Goal: Task Accomplishment & Management: Use online tool/utility

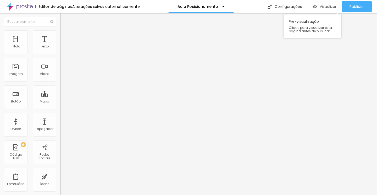
click at [329, 10] on div "Visualizar" at bounding box center [324, 6] width 24 height 10
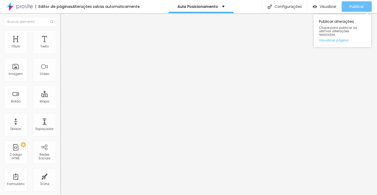
click at [348, 4] on button "Publicar" at bounding box center [356, 6] width 30 height 10
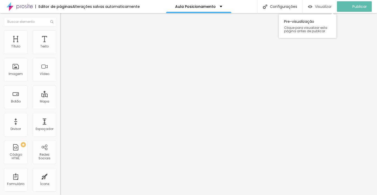
click at [326, 5] on span "Visualizar" at bounding box center [323, 6] width 17 height 4
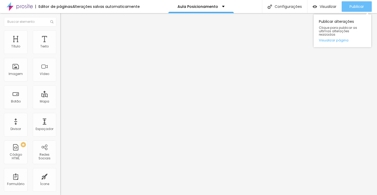
click at [353, 7] on span "Publicar" at bounding box center [356, 6] width 14 height 4
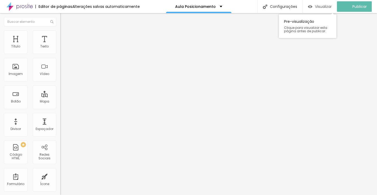
click at [331, 7] on span "Visualizar" at bounding box center [323, 6] width 17 height 4
click at [327, 8] on span "Visualizar" at bounding box center [327, 6] width 17 height 4
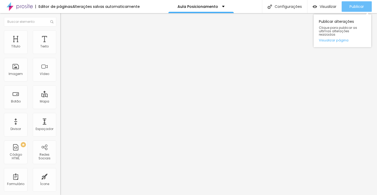
click at [346, 10] on button "Publicar" at bounding box center [356, 6] width 30 height 10
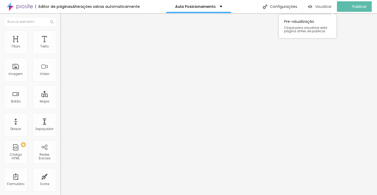
click at [330, 8] on span "Visualizar" at bounding box center [323, 6] width 17 height 4
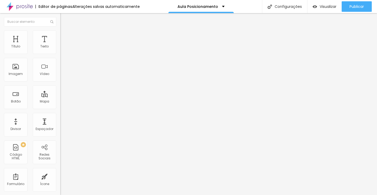
click at [60, 35] on li "Avançado" at bounding box center [90, 32] width 60 height 5
type input "4"
type input "5"
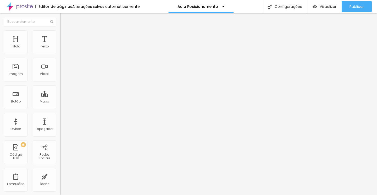
type input "6"
type input "7"
type input "8"
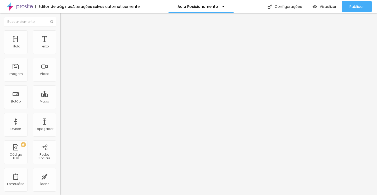
type input "8"
type input "9"
type input "10"
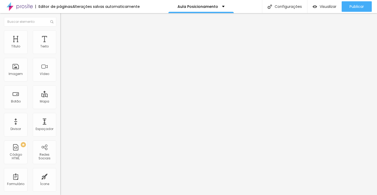
type input "11"
type input "12"
type input "13"
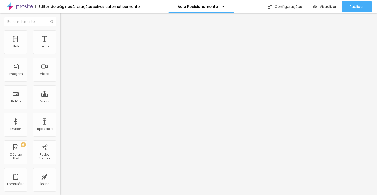
type input "13"
type input "14"
type input "15"
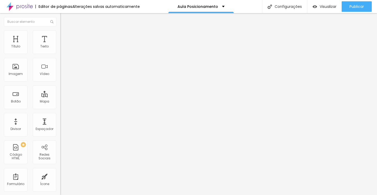
type input "16"
type input "17"
type input "18"
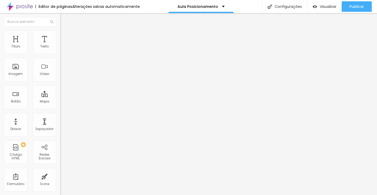
type input "18"
type input "19"
type input "20"
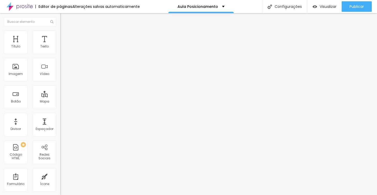
type input "21"
type input "22"
type input "23"
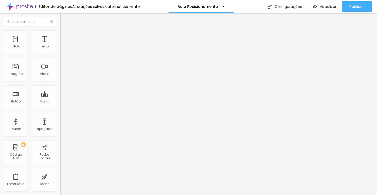
type input "23"
drag, startPoint x: 13, startPoint y: 52, endPoint x: 20, endPoint y: 52, distance: 6.5
type input "23"
click at [60, 96] on input "range" at bounding box center [77, 98] width 34 height 4
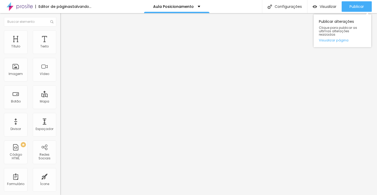
click at [347, 12] on div "Publicar alterações Clique para publicar as ultimas alterações reaizadas Visual…" at bounding box center [342, 29] width 58 height 35
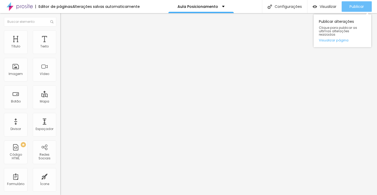
click at [347, 7] on button "Publicar" at bounding box center [356, 6] width 30 height 10
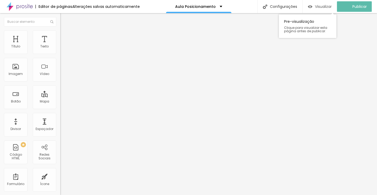
click at [329, 8] on span "Visualizar" at bounding box center [323, 6] width 17 height 4
